Goal: Task Accomplishment & Management: Use online tool/utility

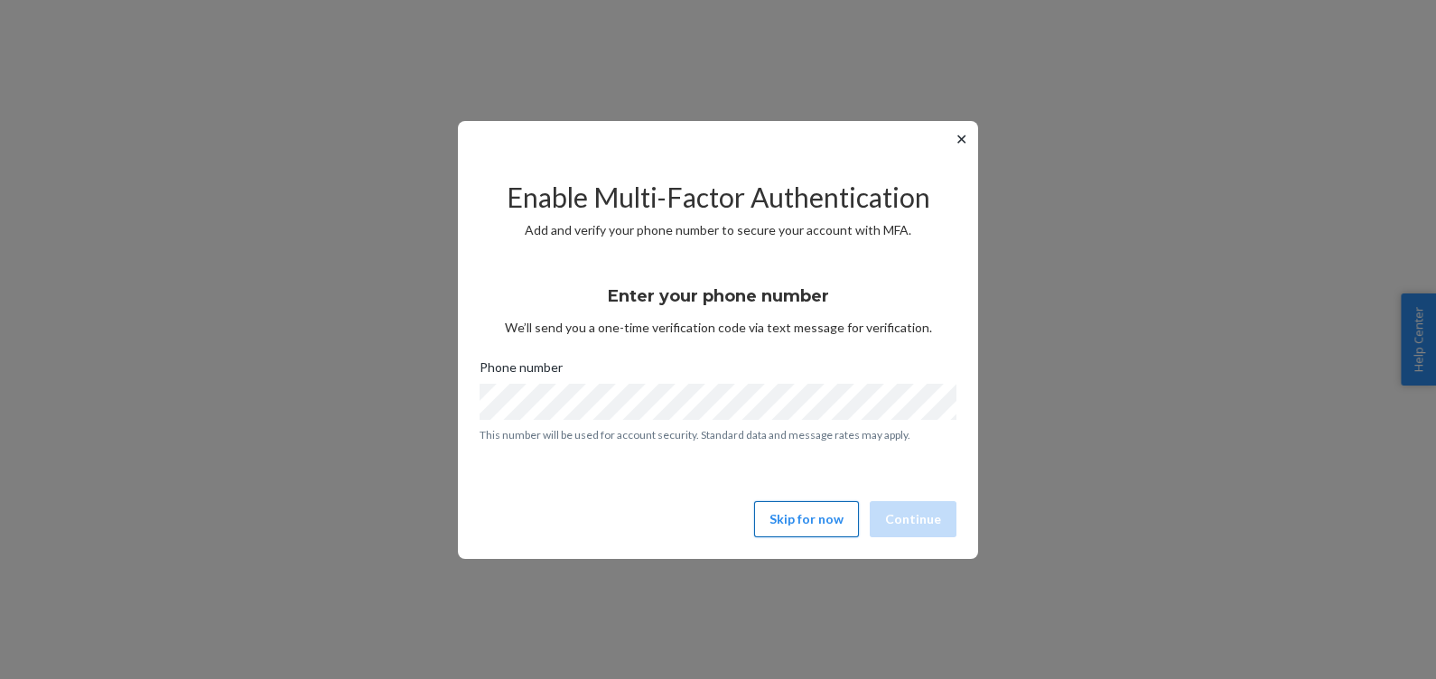
click at [830, 526] on button "Skip for now" at bounding box center [806, 519] width 105 height 36
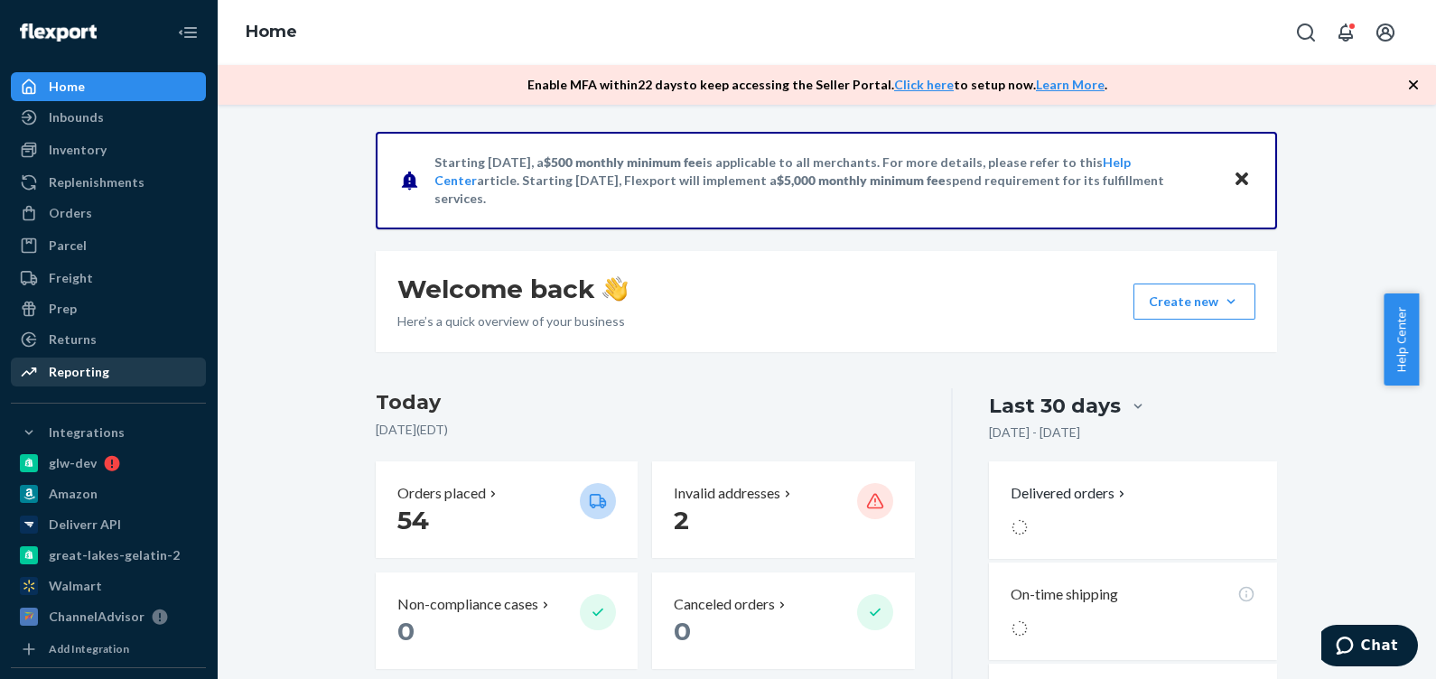
click at [108, 377] on div "Reporting" at bounding box center [108, 371] width 191 height 25
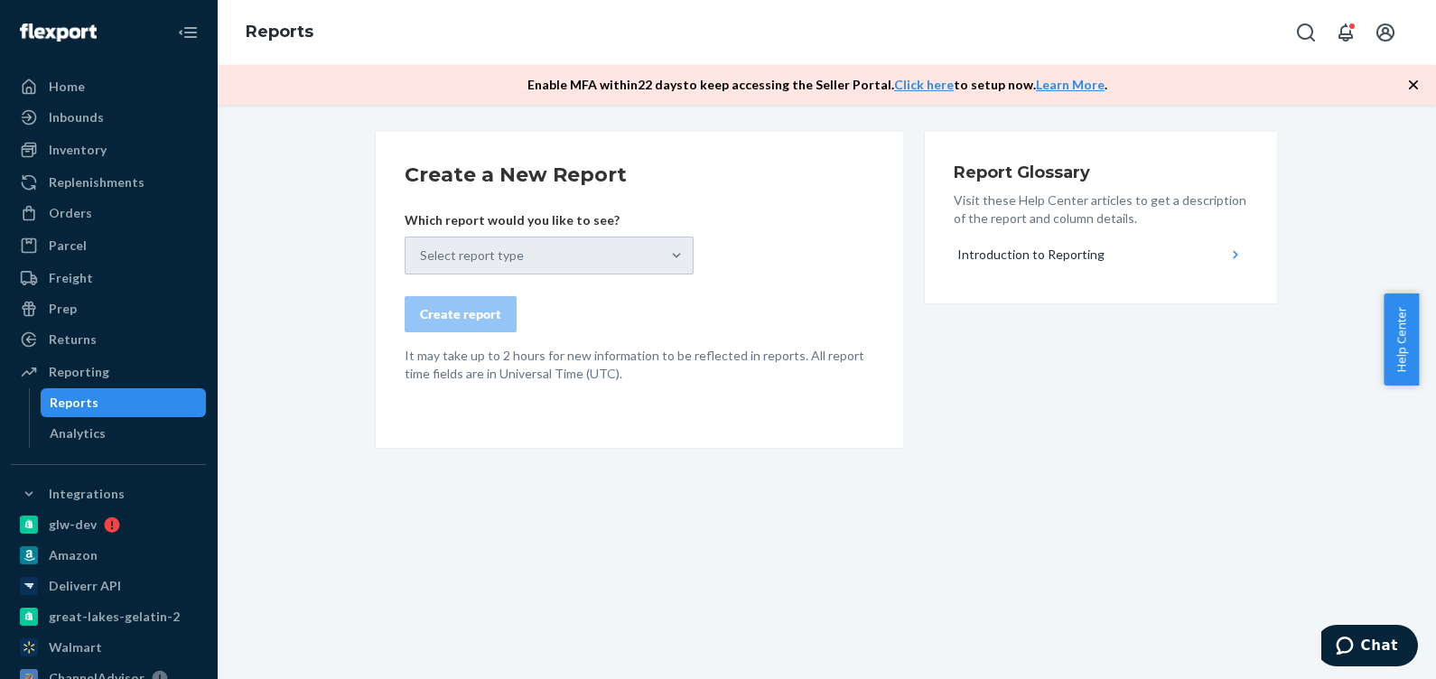
click at [602, 254] on div "Select report type" at bounding box center [549, 256] width 289 height 38
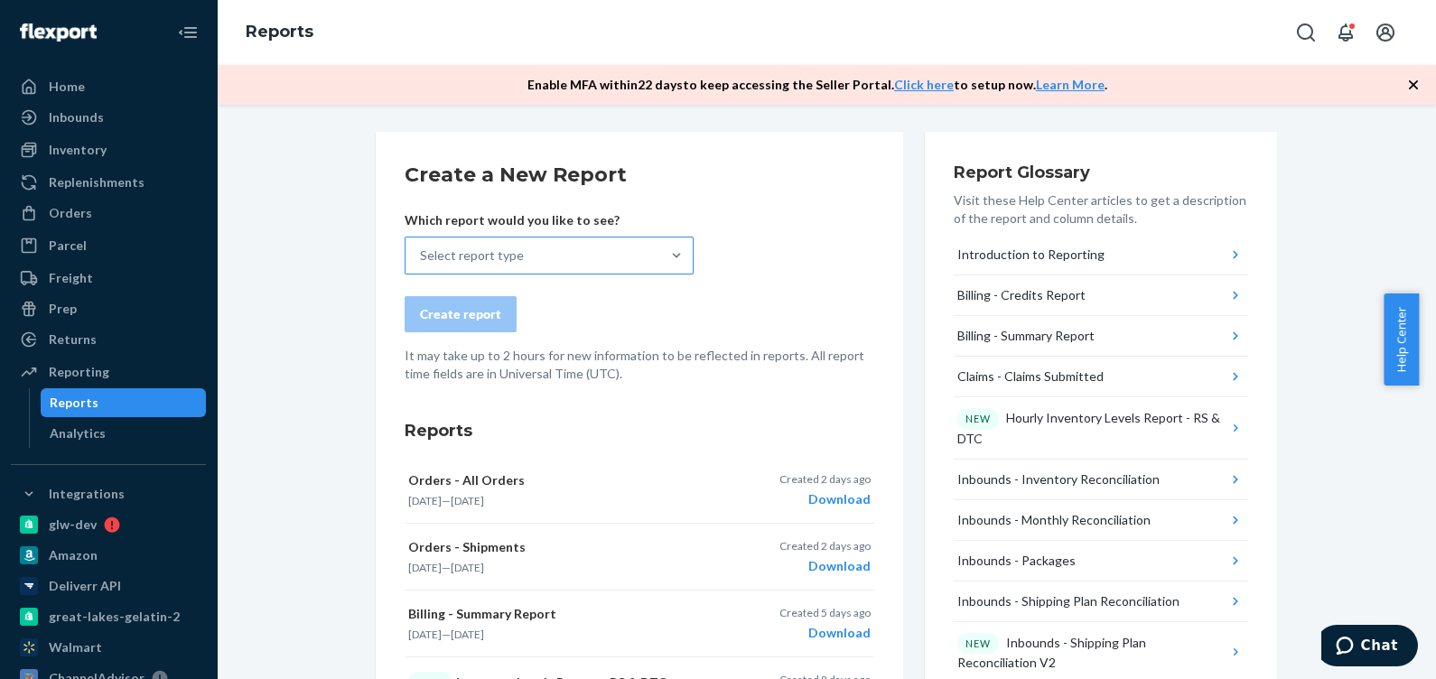
click at [536, 262] on div "Select report type" at bounding box center [533, 256] width 255 height 36
click at [422, 262] on input "Select report type" at bounding box center [421, 256] width 2 height 18
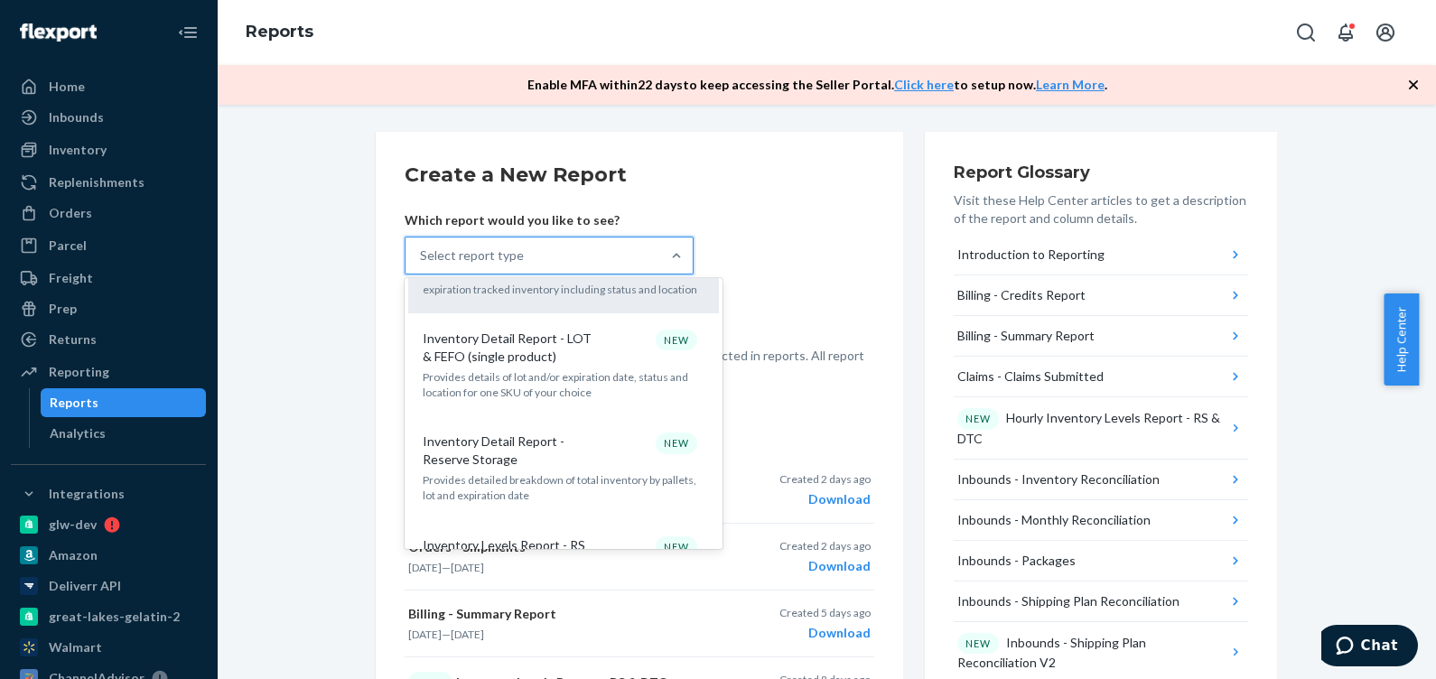
scroll to position [1129, 0]
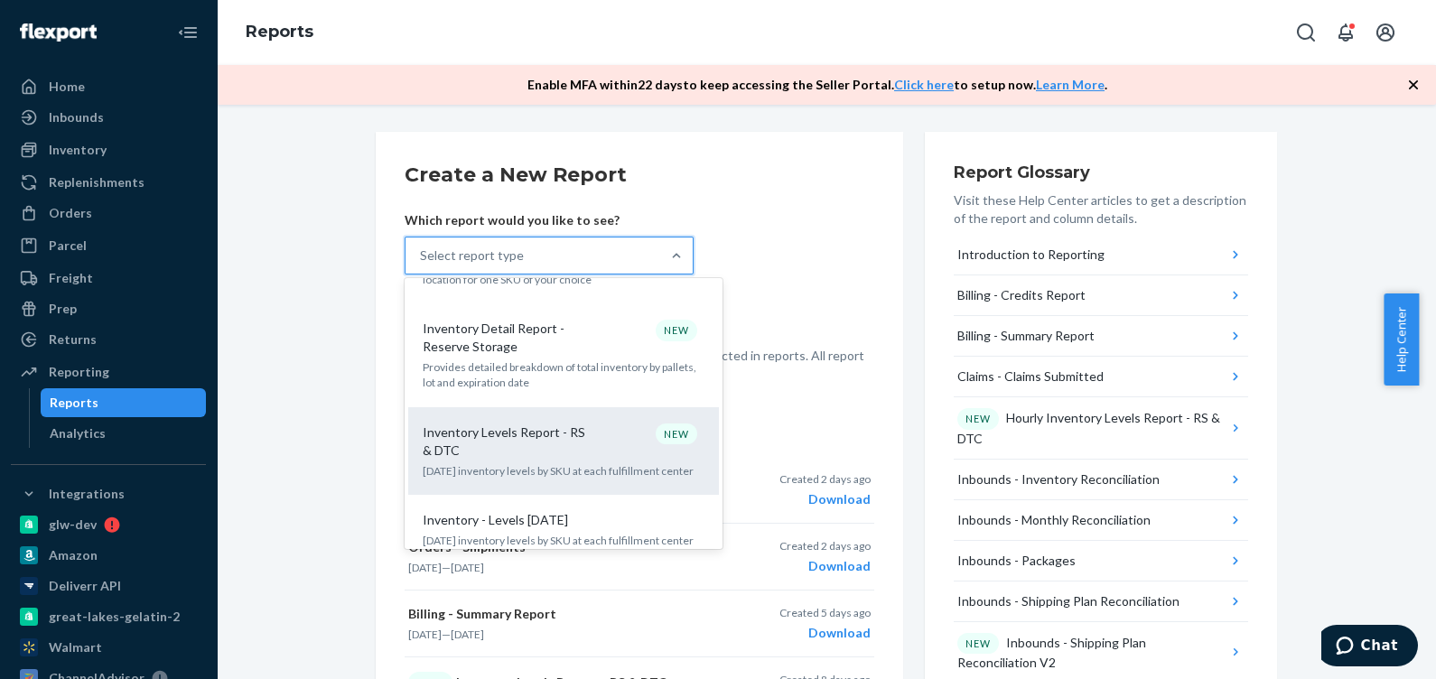
click at [541, 463] on p "[DATE] inventory levels by SKU at each fulfillment center" at bounding box center [564, 470] width 282 height 15
click at [422, 265] on input "option Inventory Levels Report - RS & DTC focused, 15 of 35. 35 results availab…" at bounding box center [421, 256] width 2 height 18
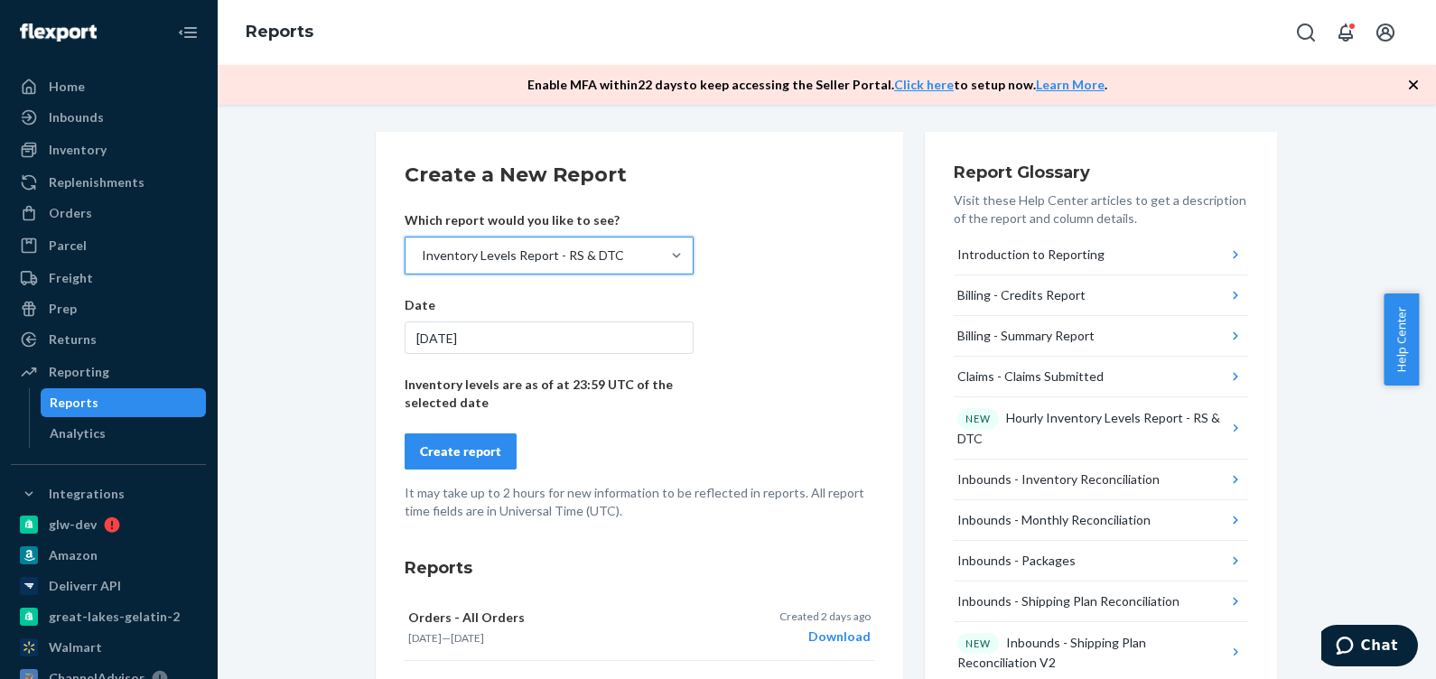
click at [472, 445] on div "Create report" at bounding box center [460, 452] width 81 height 18
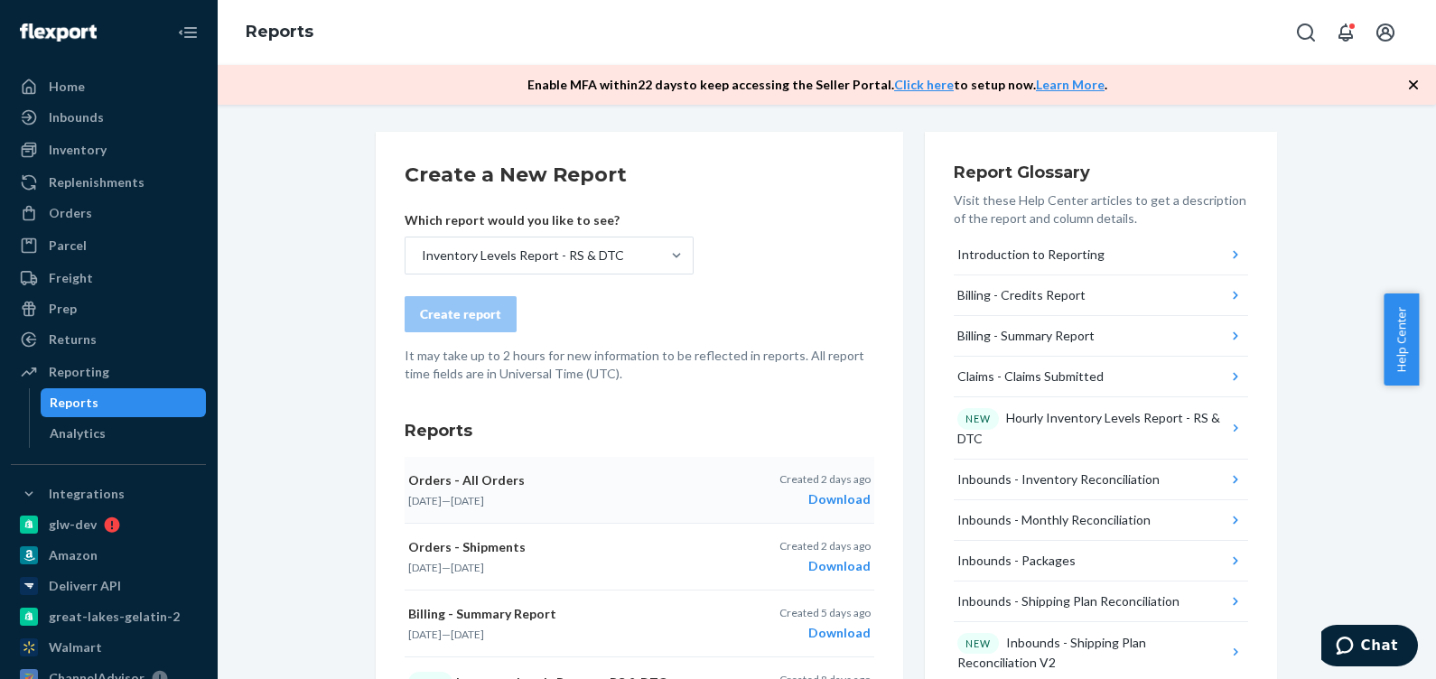
scroll to position [0, 0]
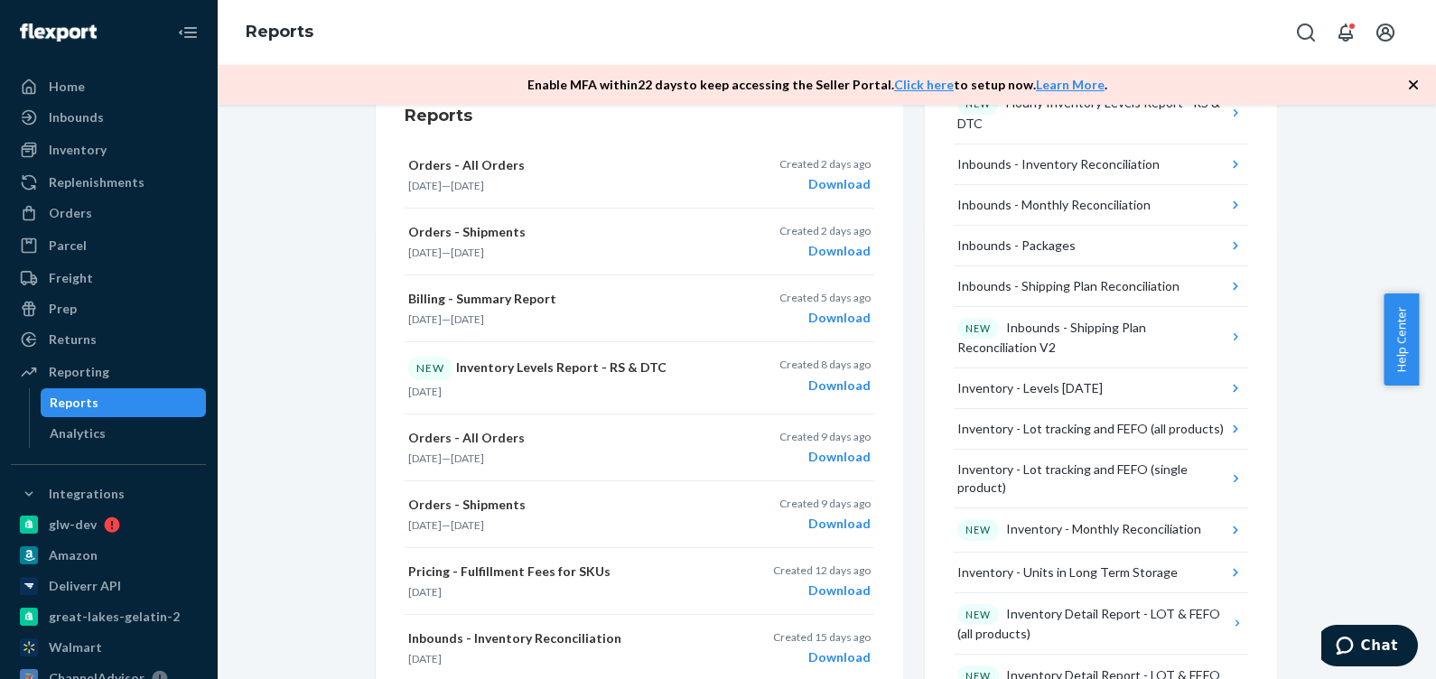
drag, startPoint x: 747, startPoint y: 394, endPoint x: 716, endPoint y: 378, distance: 34.7
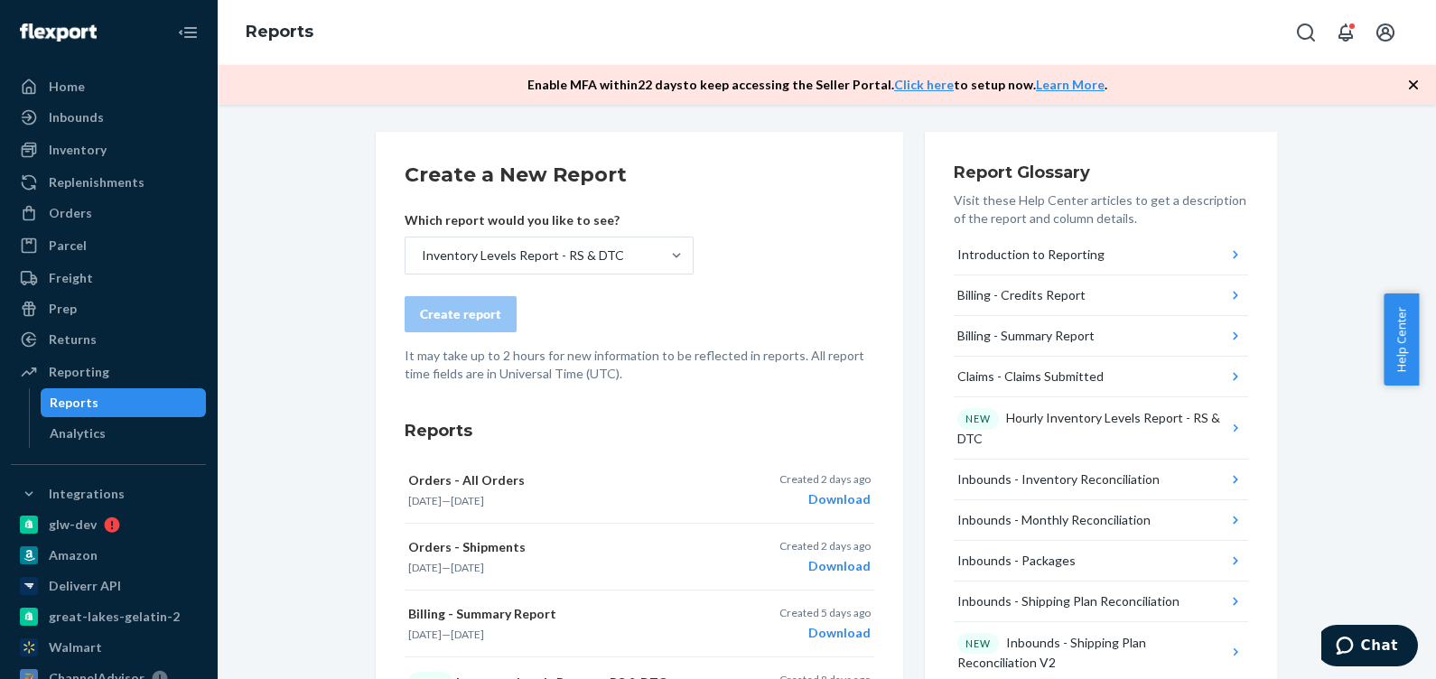
click at [554, 312] on div "Create report" at bounding box center [640, 314] width 470 height 36
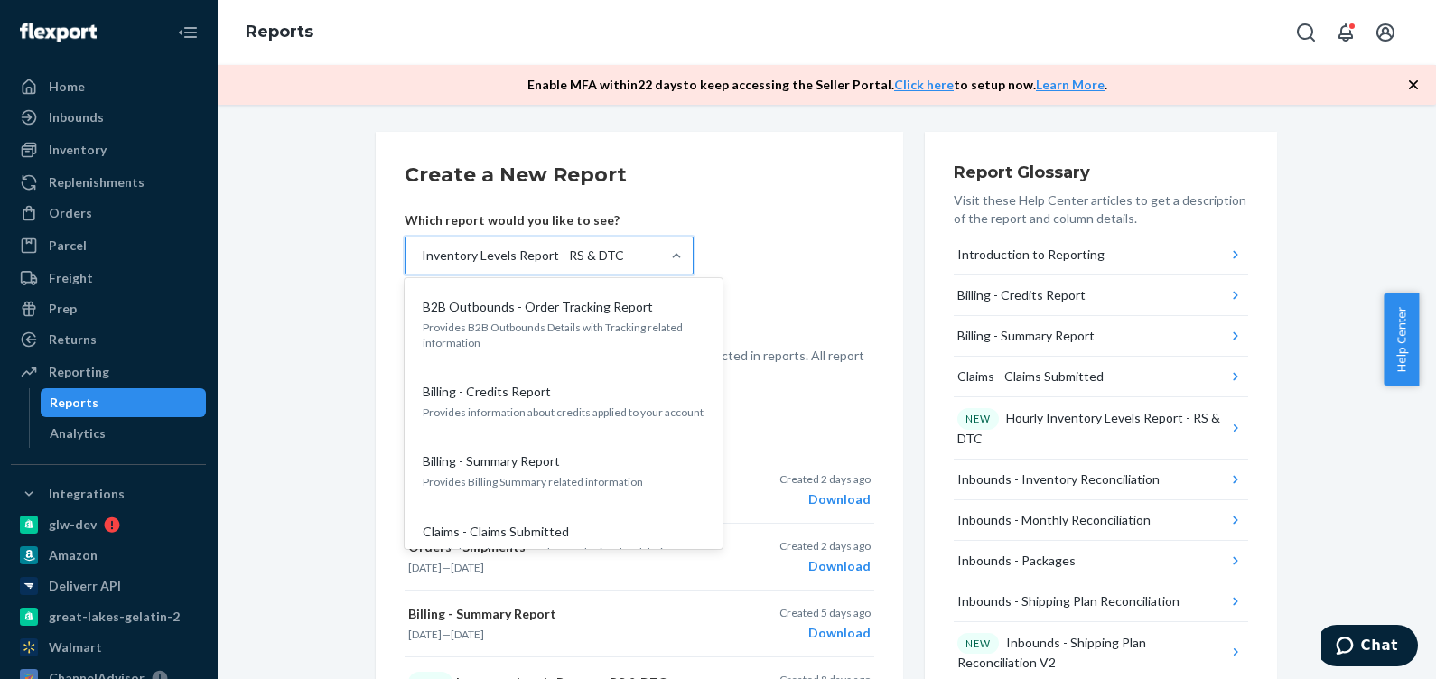
click at [650, 244] on div "Inventory Levels Report - RS & DTC" at bounding box center [549, 256] width 289 height 38
click at [422, 247] on input "option Inventory Levels Report - RS & DTC, selected. option B2B Outbounds - Ord…" at bounding box center [421, 256] width 2 height 18
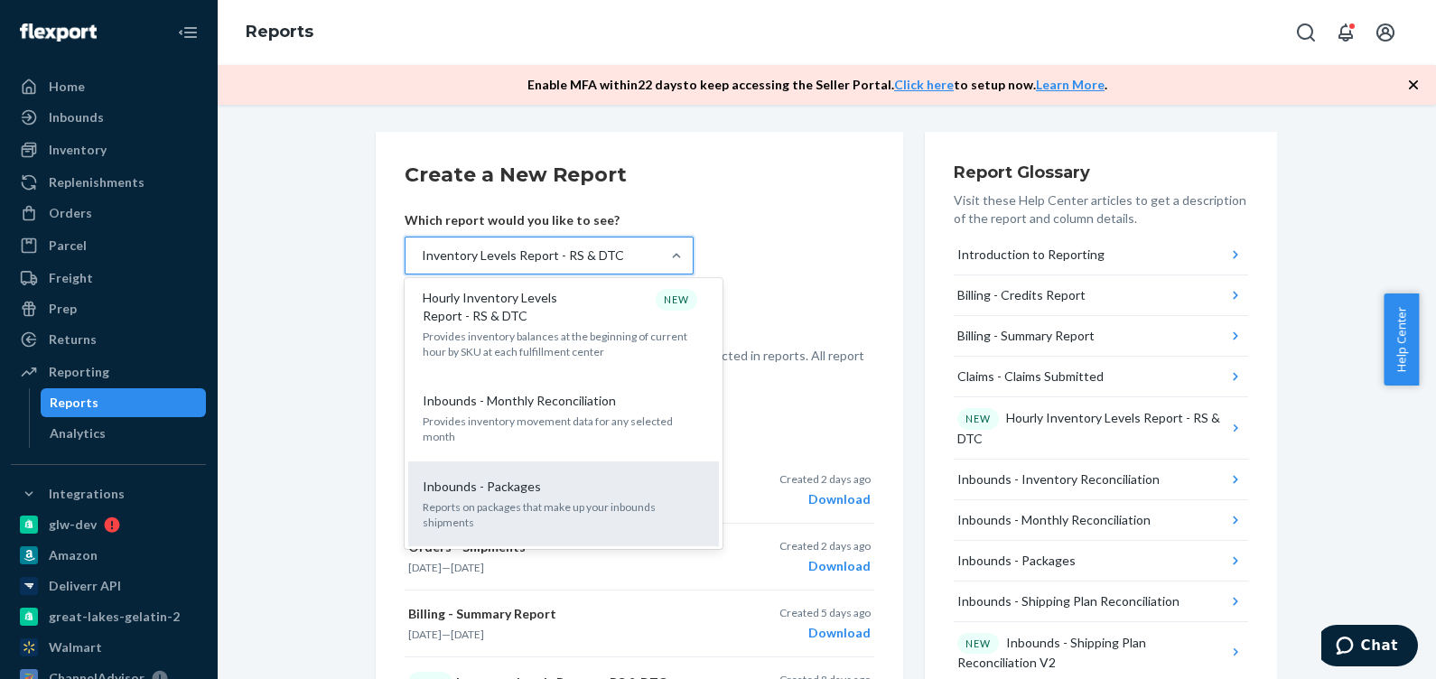
scroll to position [339, 0]
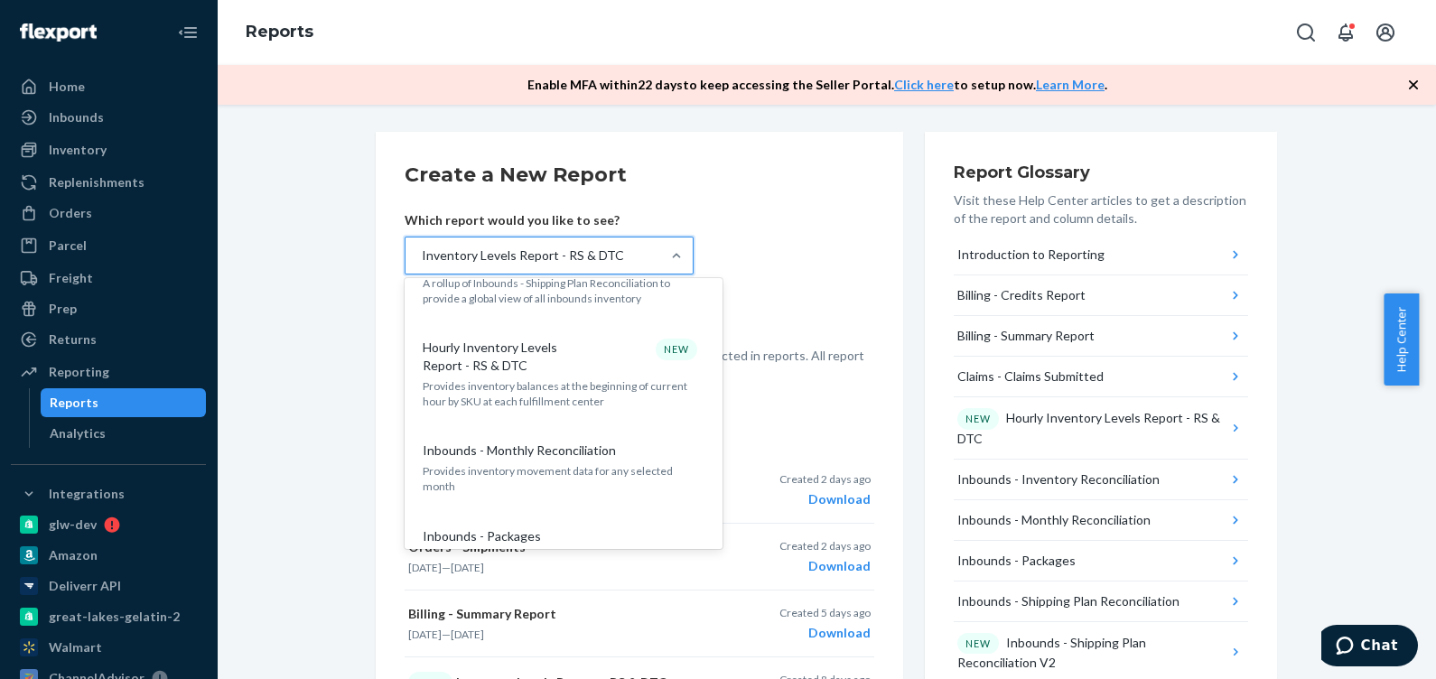
click at [553, 366] on p "Hourly Inventory Levels Report - RS & DTC" at bounding box center [509, 357] width 173 height 36
click at [422, 265] on input "option Inventory Levels Report - RS & DTC, selected. option Hourly Inventory Le…" at bounding box center [421, 256] width 2 height 18
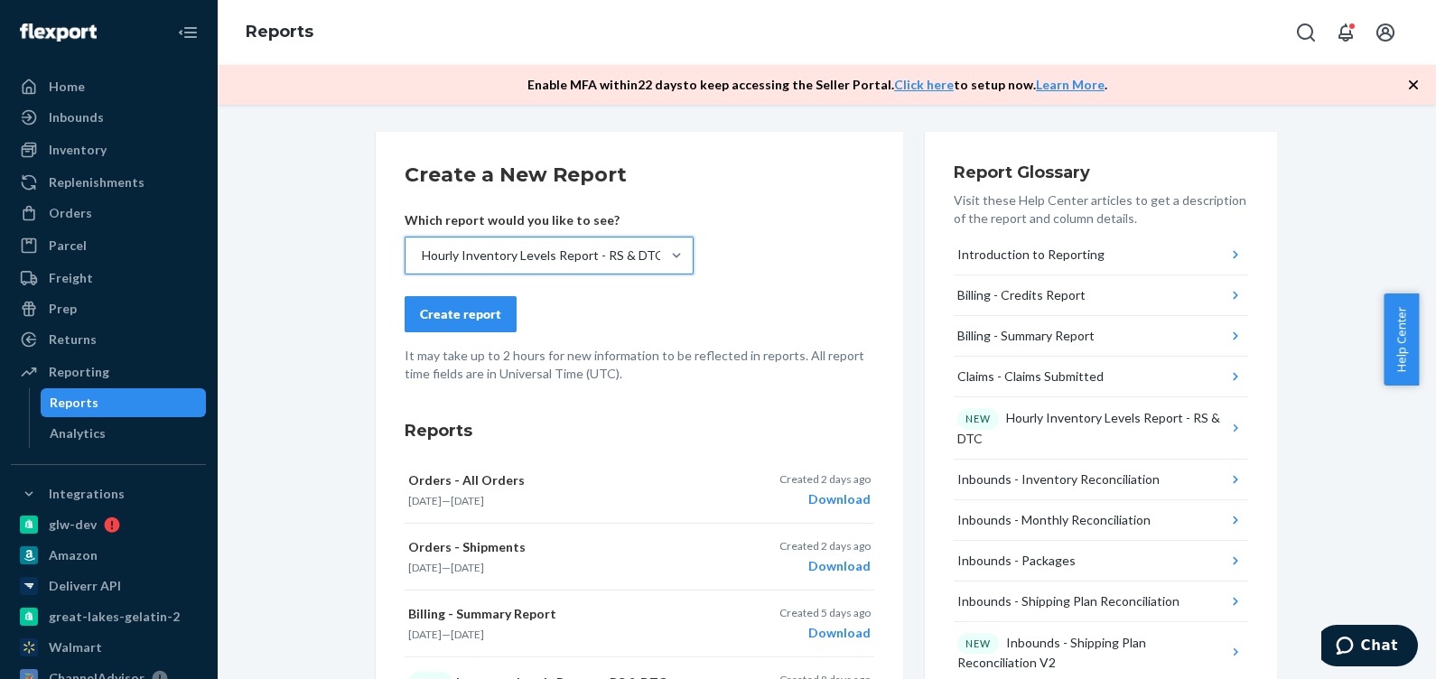
click at [484, 305] on div "Create report" at bounding box center [460, 314] width 81 height 18
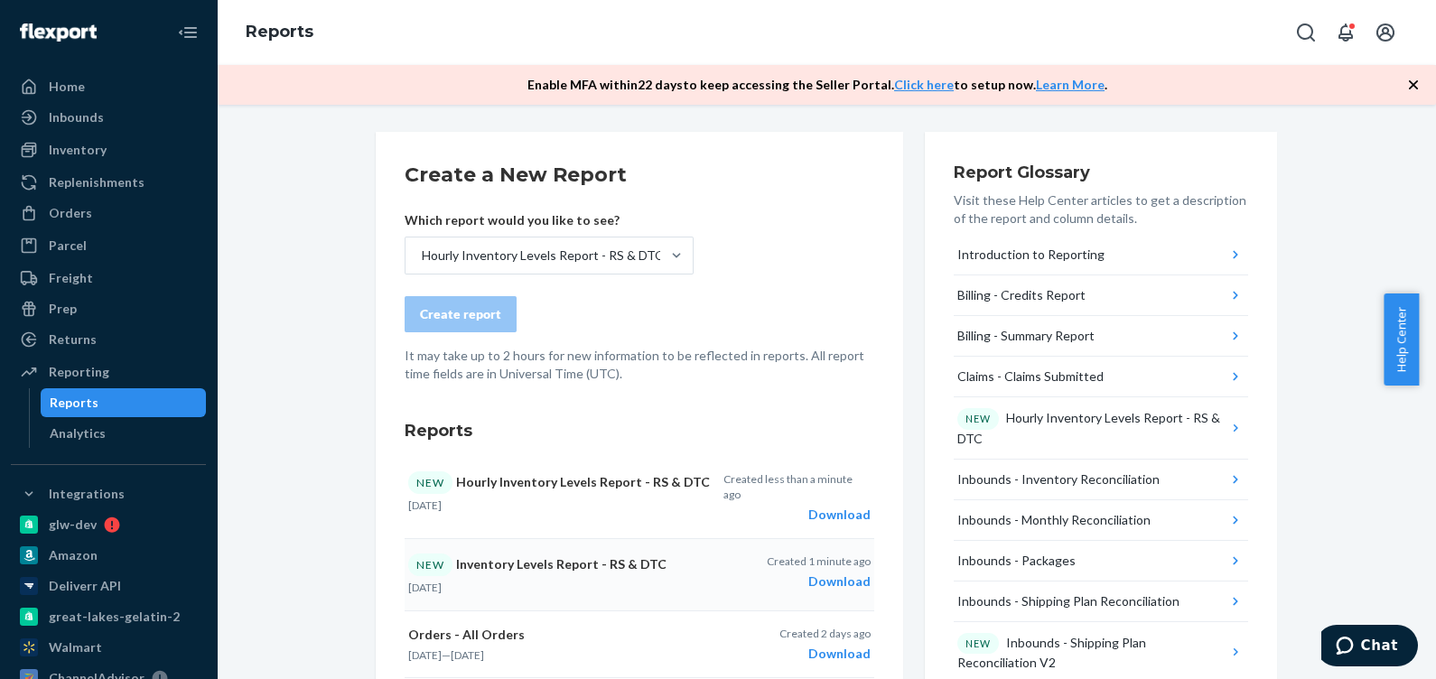
click at [829, 573] on div "Download" at bounding box center [819, 582] width 104 height 18
